Goal: Complete application form

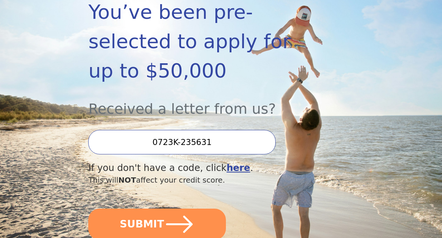
scroll to position [147, 0]
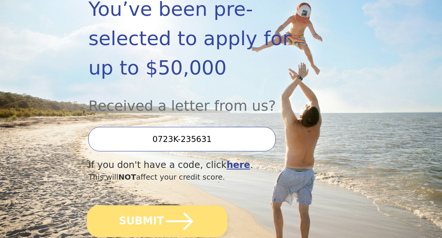
click at [153, 205] on button "SUBMIT" at bounding box center [157, 221] width 140 height 32
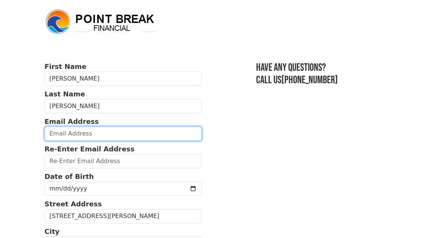
click at [88, 137] on input "email" at bounding box center [122, 134] width 157 height 14
type input "johnjarvis1033@gmail.com"
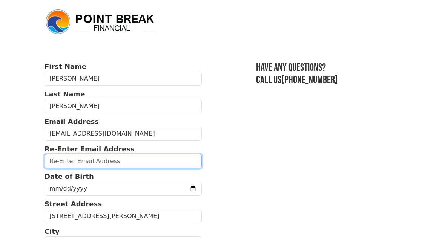
type input "johnjarvis1033@gmail.com"
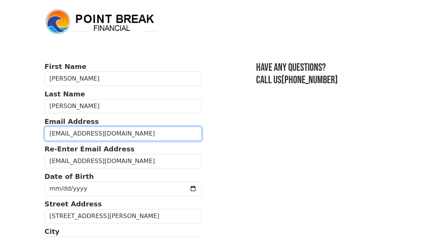
type input "(503) 754-9981"
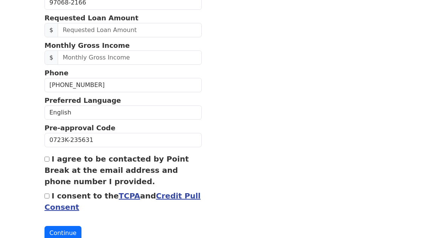
scroll to position [297, 0]
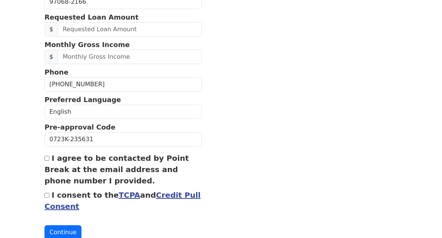
click at [47, 158] on input "I agree to be contacted by Point Break at the email address and phone number I …" at bounding box center [46, 158] width 5 height 5
checkbox input "true"
click at [47, 195] on input "I consent to the TCPA and Credit Pull Consent" at bounding box center [46, 195] width 5 height 5
checkbox input "true"
click at [64, 231] on button "Continue" at bounding box center [62, 232] width 37 height 14
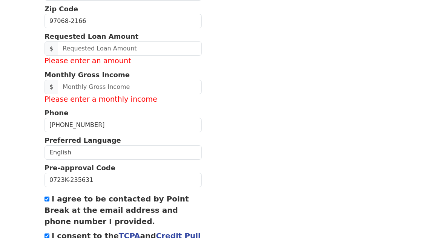
scroll to position [288, 0]
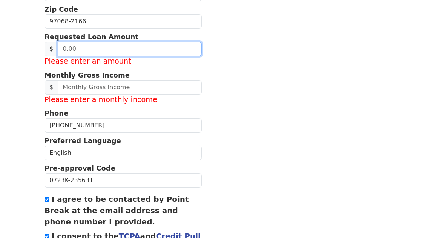
click at [92, 47] on input "text" at bounding box center [130, 49] width 144 height 14
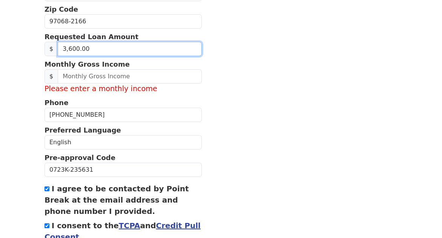
type input "36,000.00"
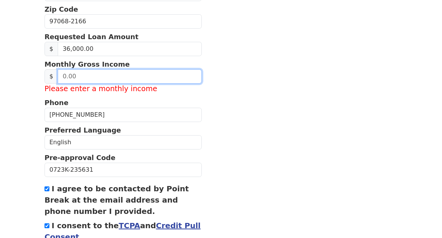
click at [86, 77] on input "text" at bounding box center [130, 76] width 144 height 14
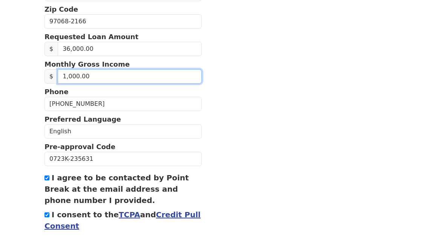
type input "10,000.00"
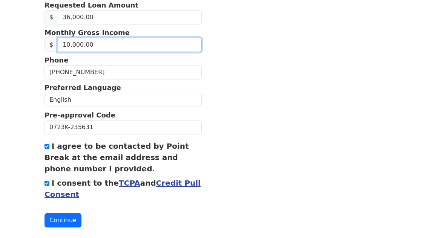
scroll to position [330, 0]
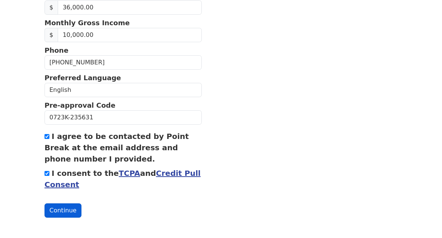
click at [64, 210] on button "Continue" at bounding box center [62, 210] width 37 height 14
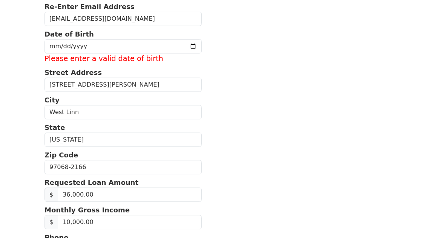
scroll to position [139, 0]
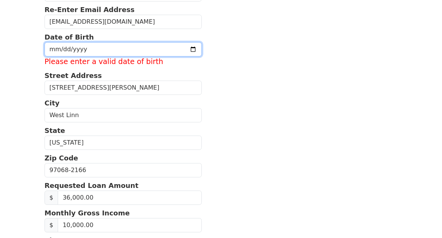
click at [58, 52] on input "date" at bounding box center [122, 49] width 157 height 14
type input "1972-07-21"
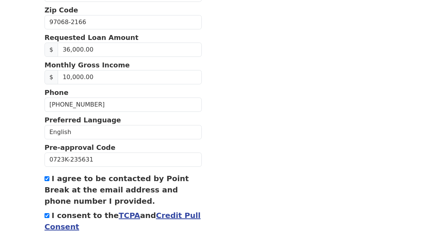
scroll to position [319, 0]
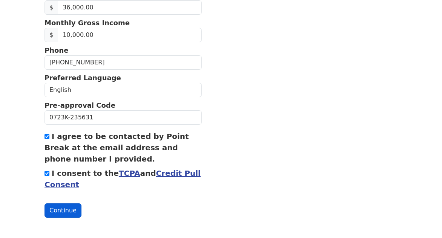
click at [62, 214] on button "Continue" at bounding box center [62, 210] width 37 height 14
